Goal: Task Accomplishment & Management: Manage account settings

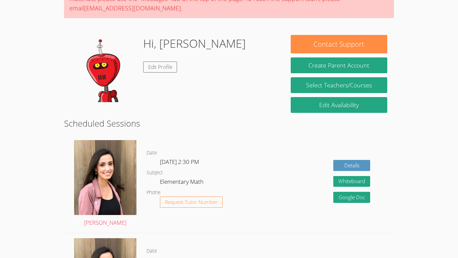
scroll to position [75, 0]
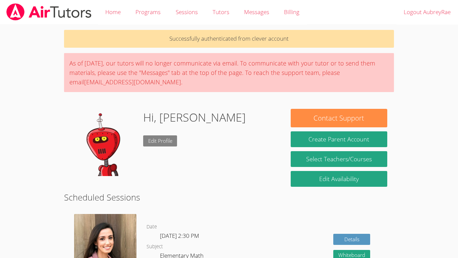
click at [153, 142] on link "Edit Profile" at bounding box center [160, 140] width 34 height 11
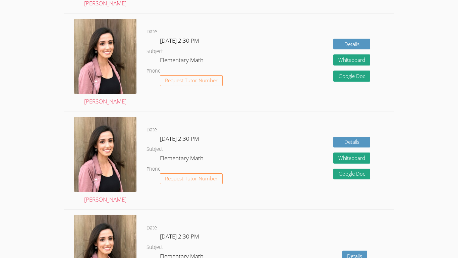
click at [239, 239] on dl "Date Wed Oct 15, 2:30 PM Subject Elementary Math Phone Request Tutor Number" at bounding box center [204, 258] width 115 height 70
